Goal: Information Seeking & Learning: Learn about a topic

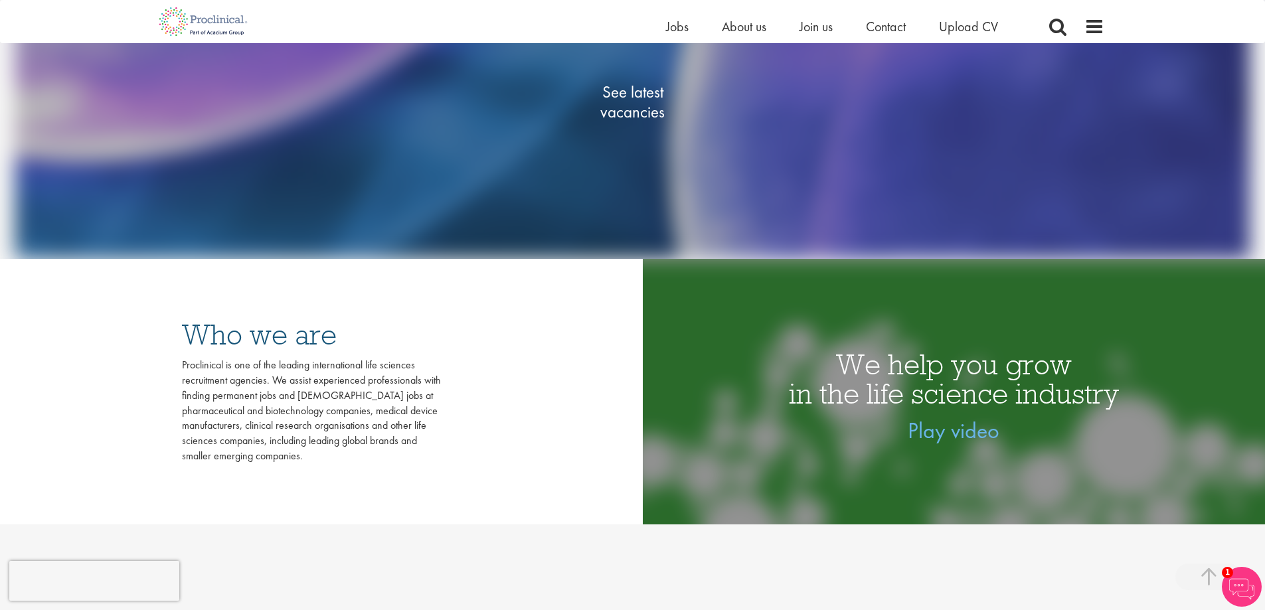
scroll to position [305, 0]
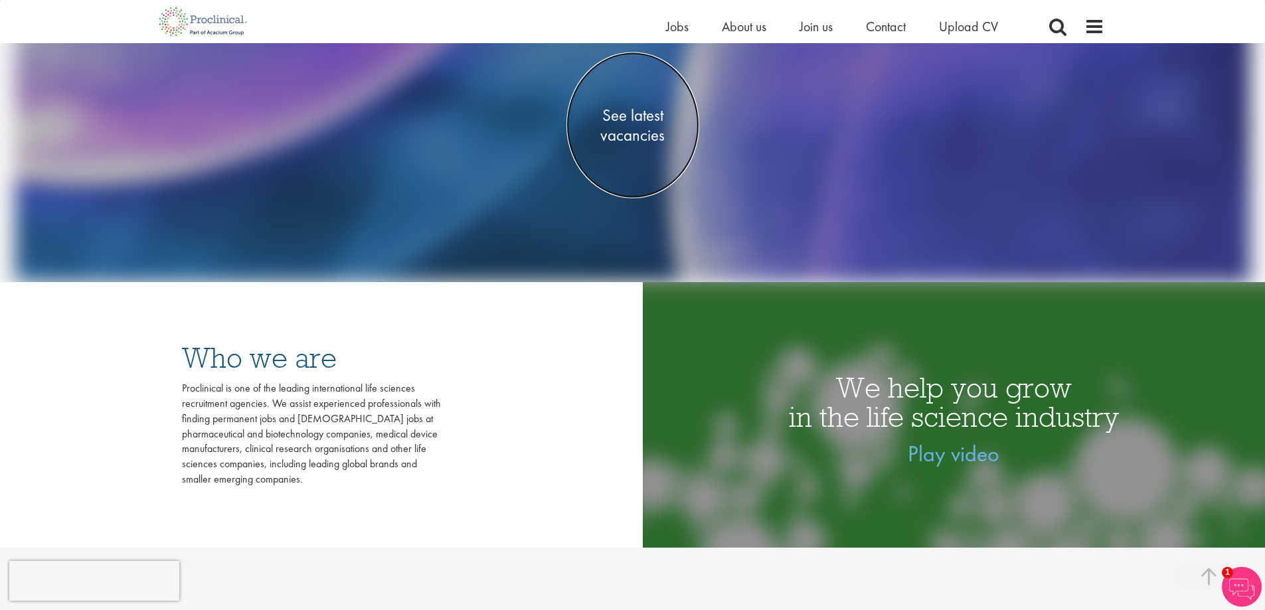
click at [657, 112] on span "See latest vacancies" at bounding box center [633, 126] width 133 height 40
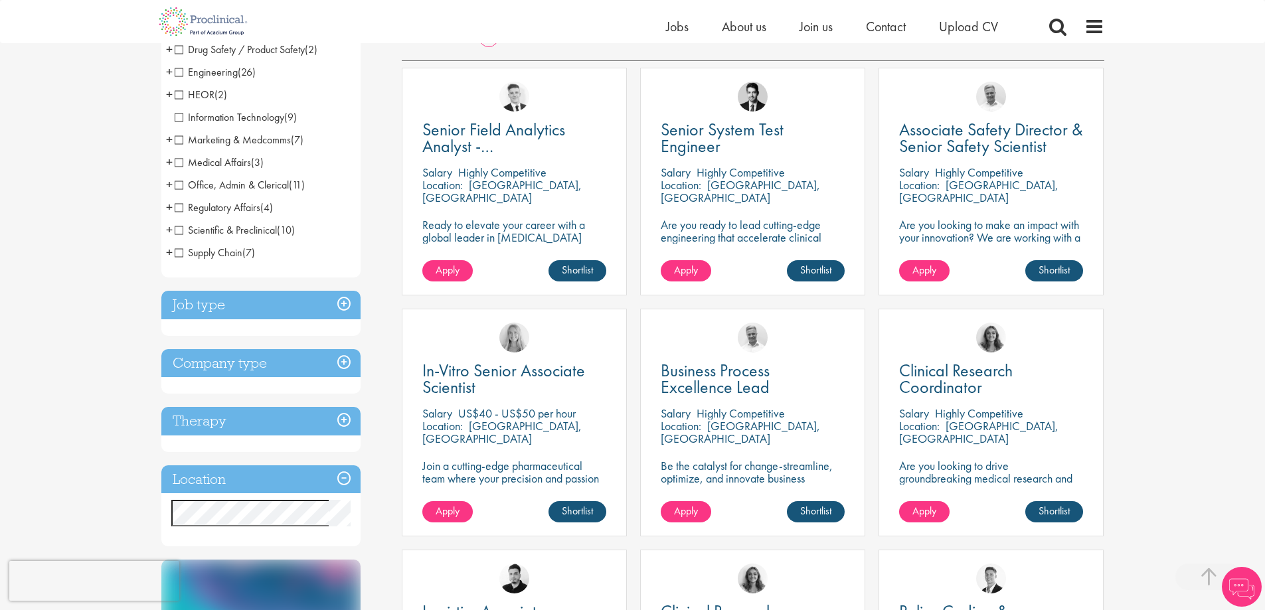
scroll to position [266, 0]
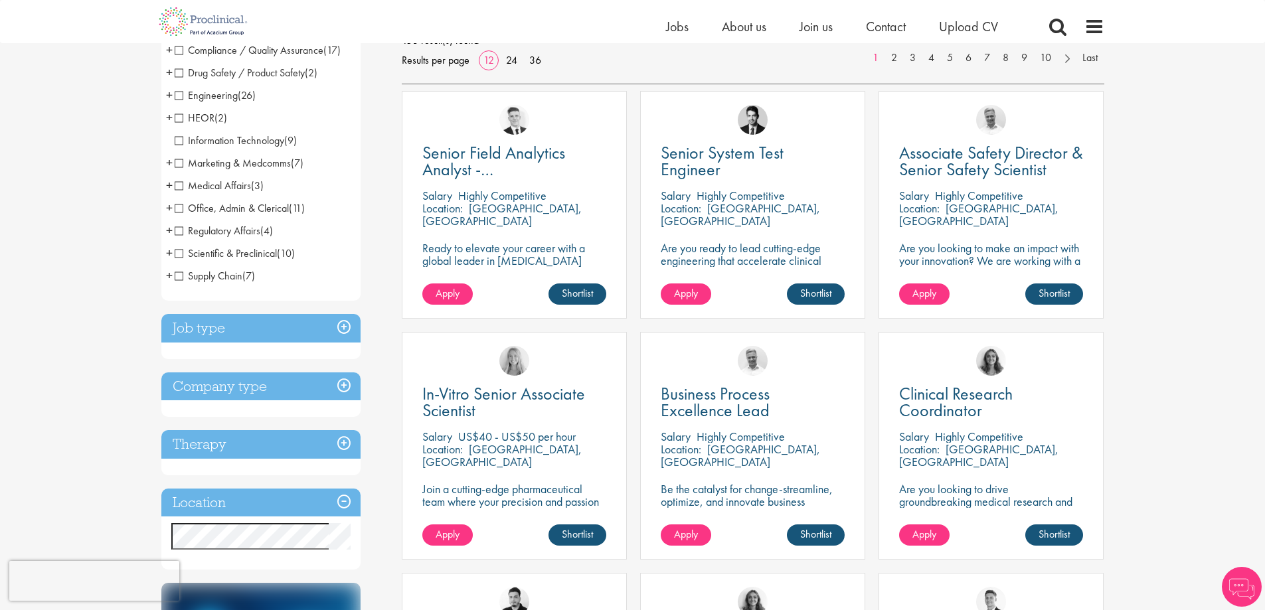
scroll to position [266, 0]
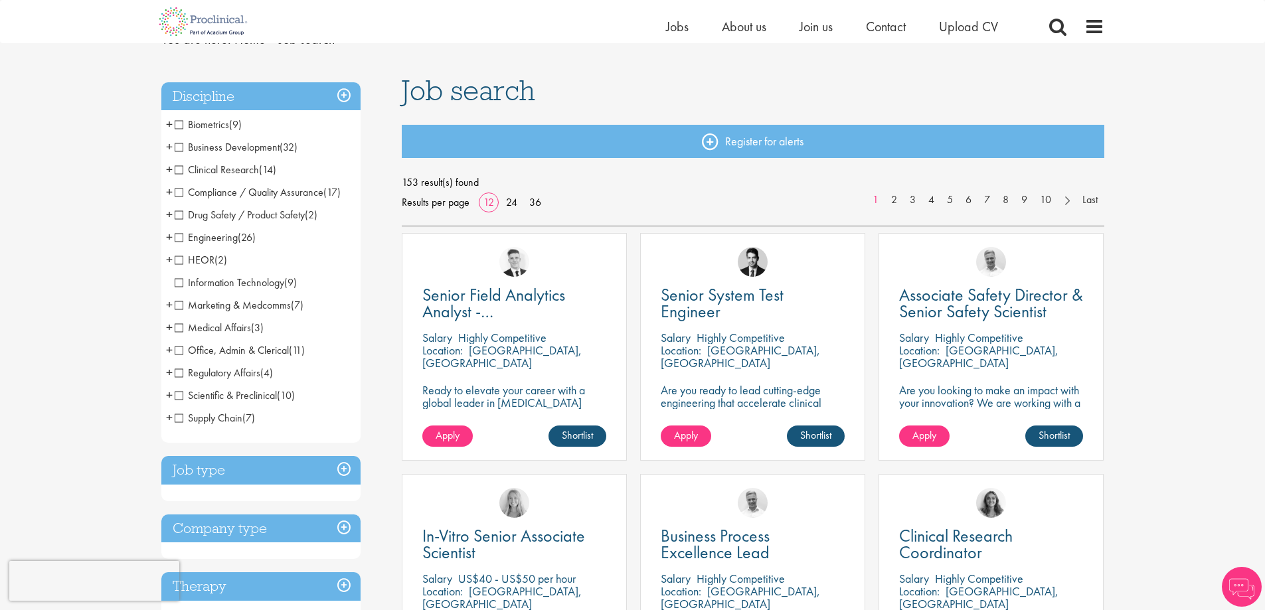
scroll to position [531, 0]
